Goal: Transaction & Acquisition: Purchase product/service

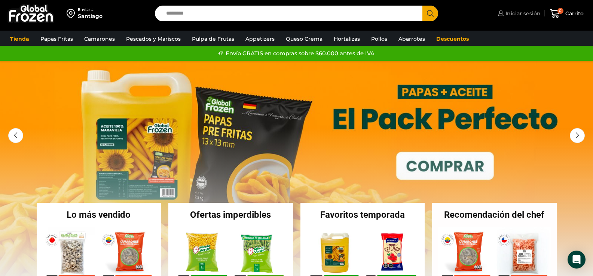
click at [525, 13] on span "Iniciar sesión" at bounding box center [521, 13] width 37 height 7
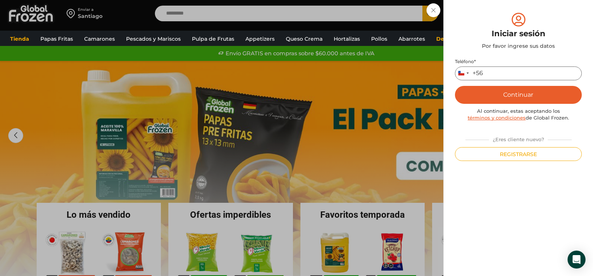
click at [491, 73] on input "Teléfono *" at bounding box center [518, 74] width 127 height 14
type input "*********"
click at [519, 93] on button "Continuar" at bounding box center [518, 95] width 127 height 18
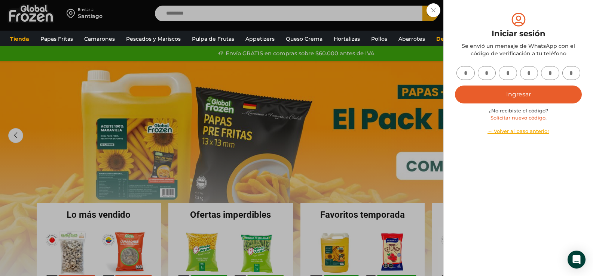
click at [465, 71] on input "text" at bounding box center [465, 73] width 18 height 14
type input "*"
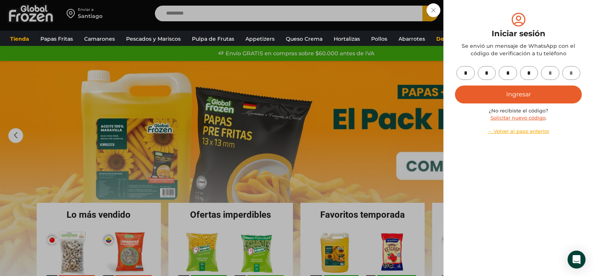
type input "*"
click at [523, 94] on button "Ingresar" at bounding box center [518, 95] width 127 height 18
click at [516, 92] on button "Ingresar" at bounding box center [518, 95] width 127 height 18
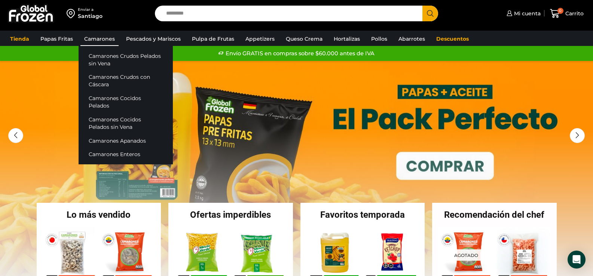
click at [99, 37] on link "Camarones" at bounding box center [99, 39] width 38 height 14
click at [128, 99] on link "Camarones Cocidos Pelados" at bounding box center [126, 102] width 94 height 21
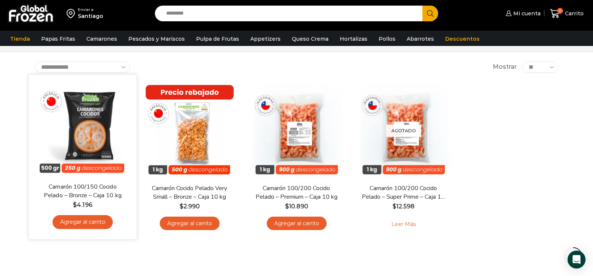
scroll to position [75, 0]
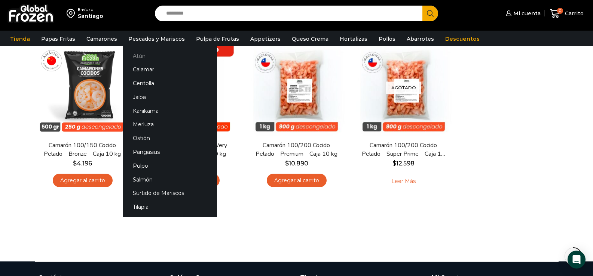
click at [138, 59] on link "Atún" at bounding box center [170, 56] width 94 height 14
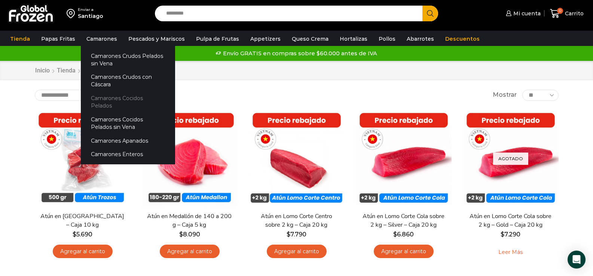
click at [121, 98] on link "Camarones Cocidos Pelados" at bounding box center [128, 102] width 94 height 21
